Goal: Information Seeking & Learning: Learn about a topic

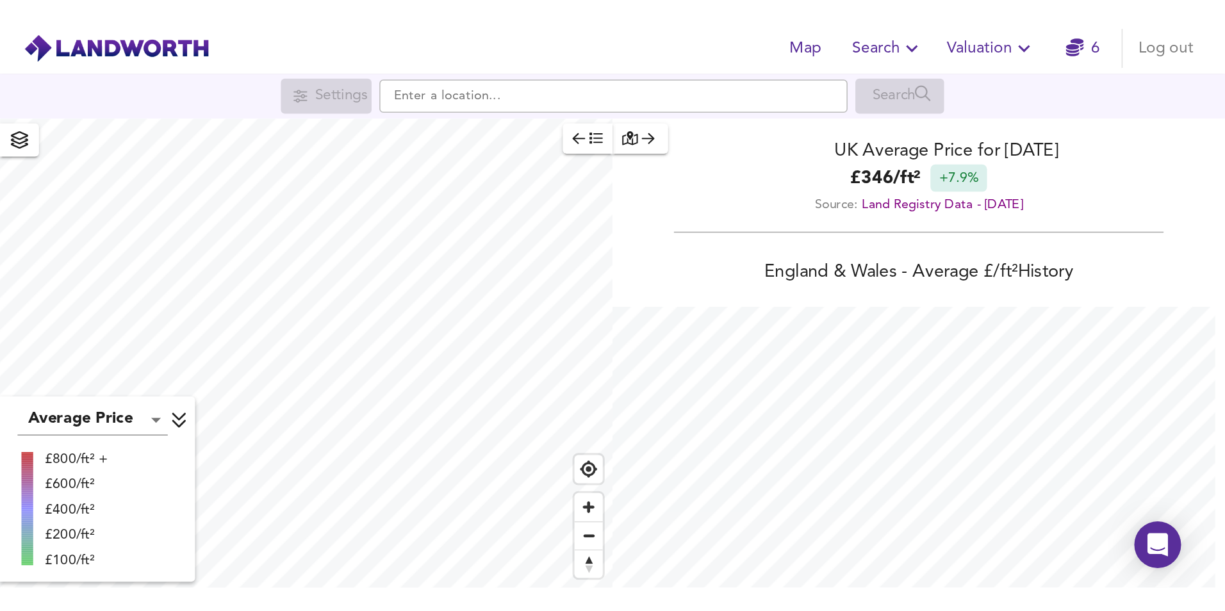
scroll to position [640294, 639680]
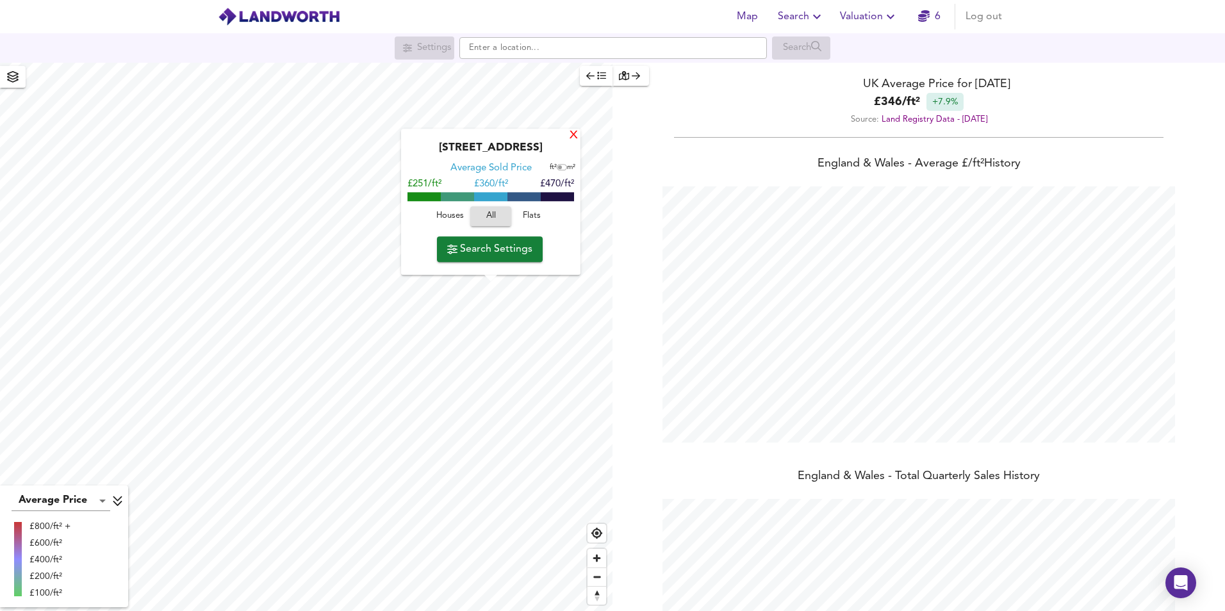
click at [575, 139] on div "X" at bounding box center [573, 136] width 11 height 12
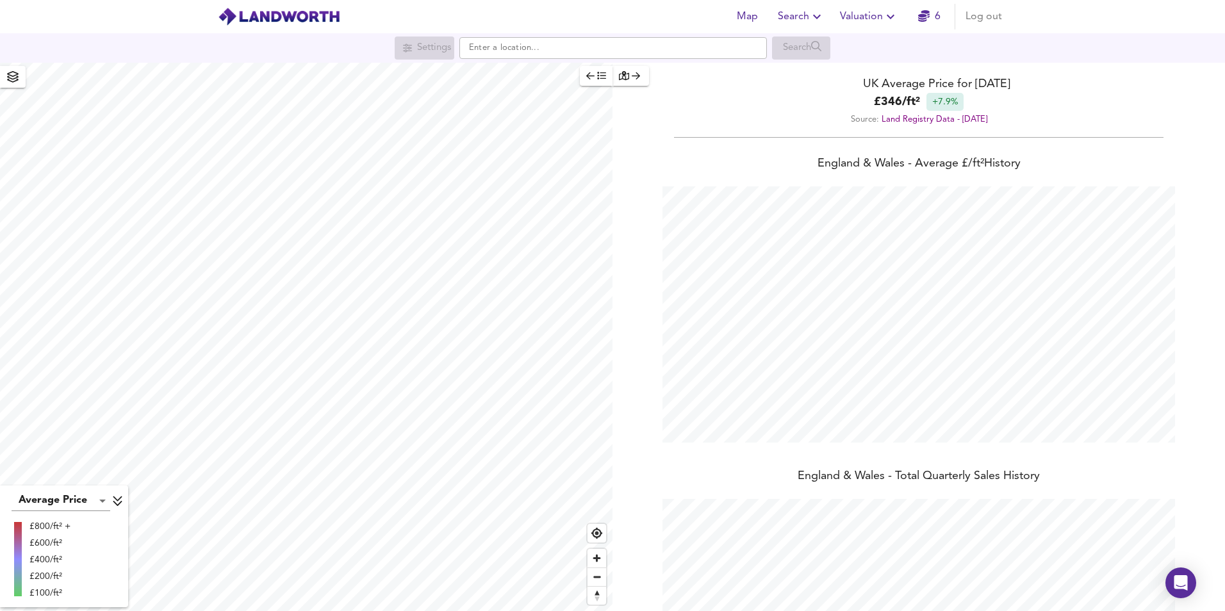
scroll to position [611, 1225]
